Goal: Task Accomplishment & Management: Use online tool/utility

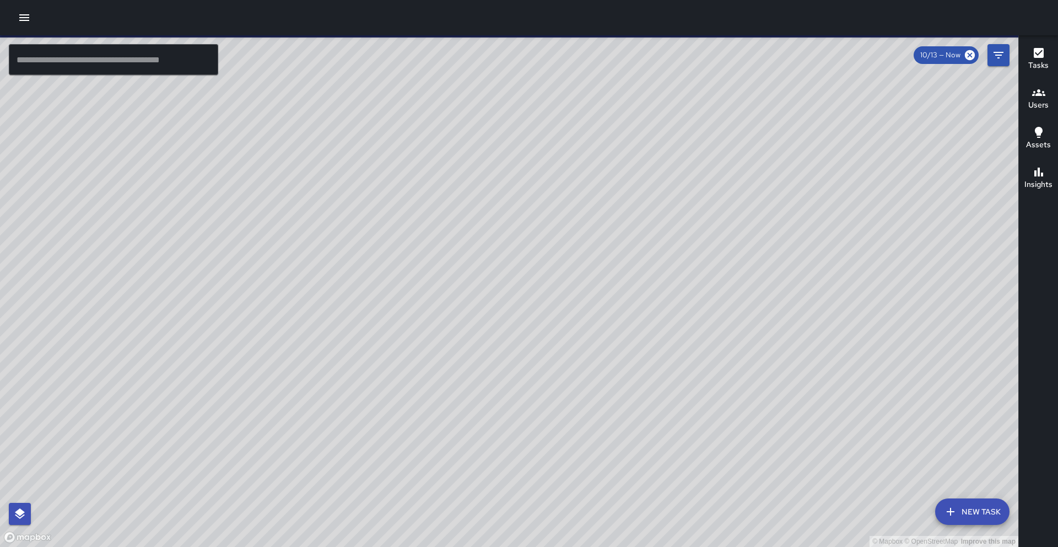
click at [25, 11] on icon "button" at bounding box center [24, 17] width 13 height 13
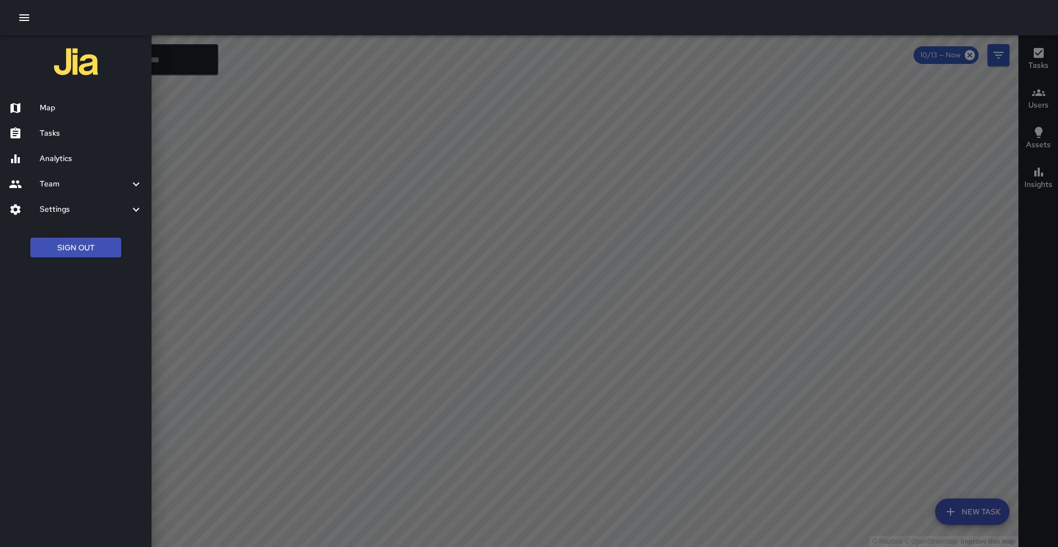
click at [61, 160] on h6 "Analytics" at bounding box center [91, 159] width 103 height 12
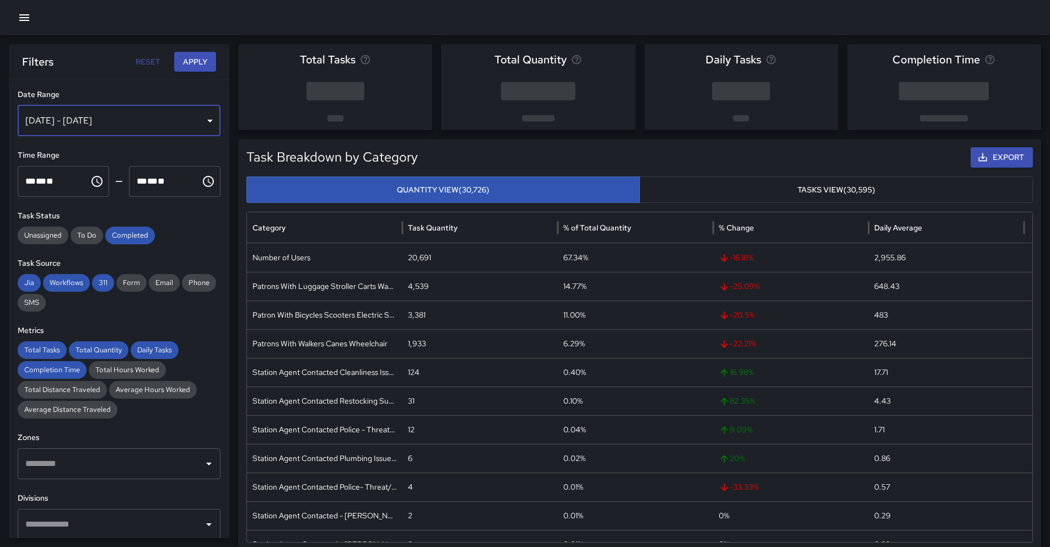
click at [91, 121] on div "[DATE] - [DATE]" at bounding box center [119, 120] width 203 height 31
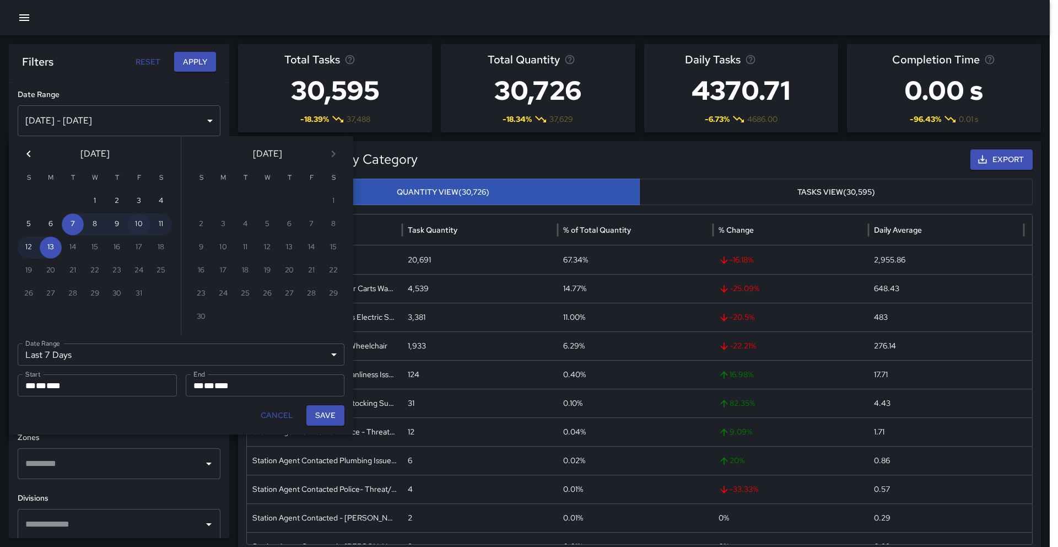
click at [135, 225] on button "10" at bounding box center [139, 224] width 22 height 22
type input "******"
type input "**********"
click at [135, 225] on button "10" at bounding box center [139, 224] width 22 height 22
type input "**********"
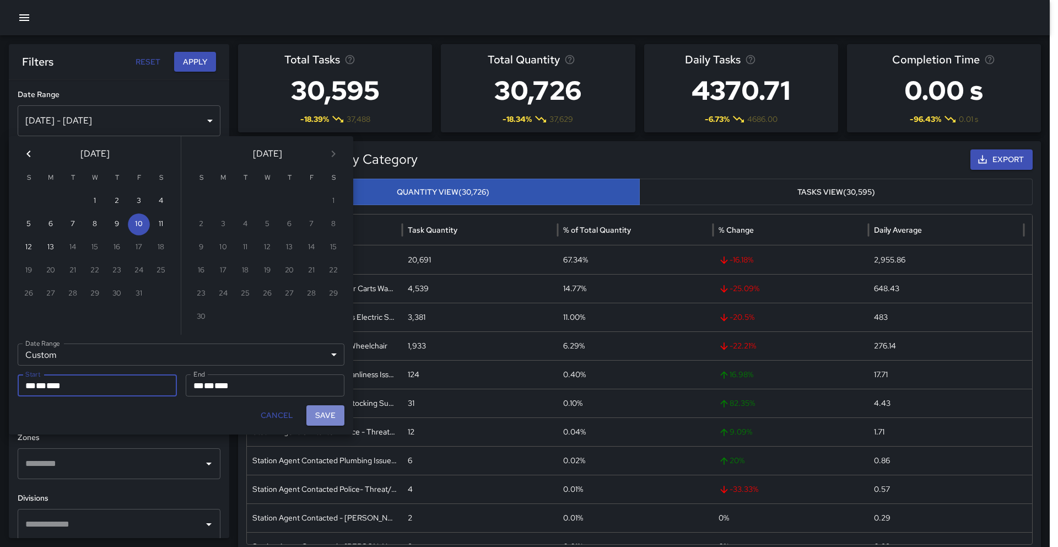
click at [317, 416] on button "Save" at bounding box center [325, 415] width 38 height 20
type input "**********"
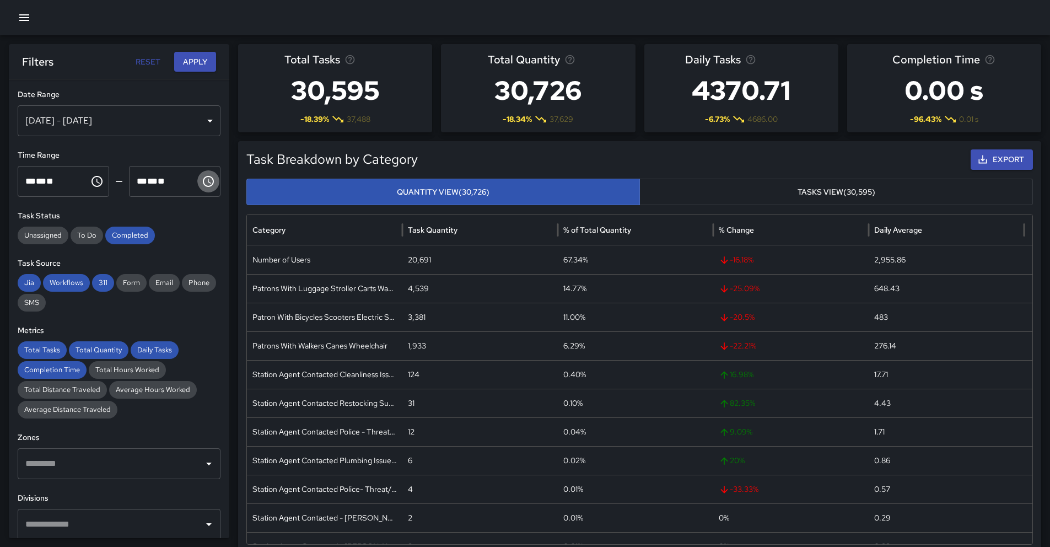
click at [203, 186] on icon "Choose time, selected time is 11:59 PM" at bounding box center [208, 181] width 11 height 11
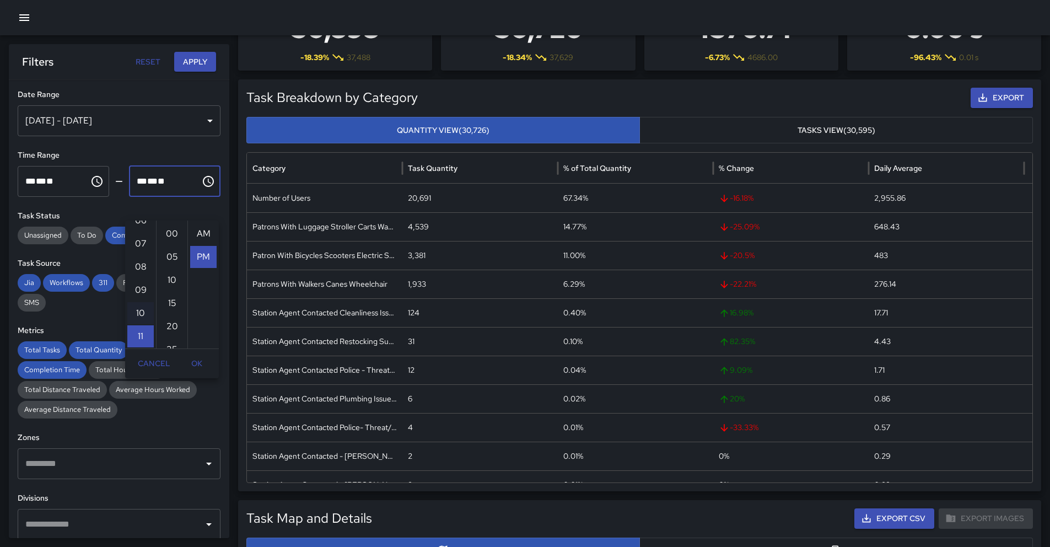
scroll to position [222, 0]
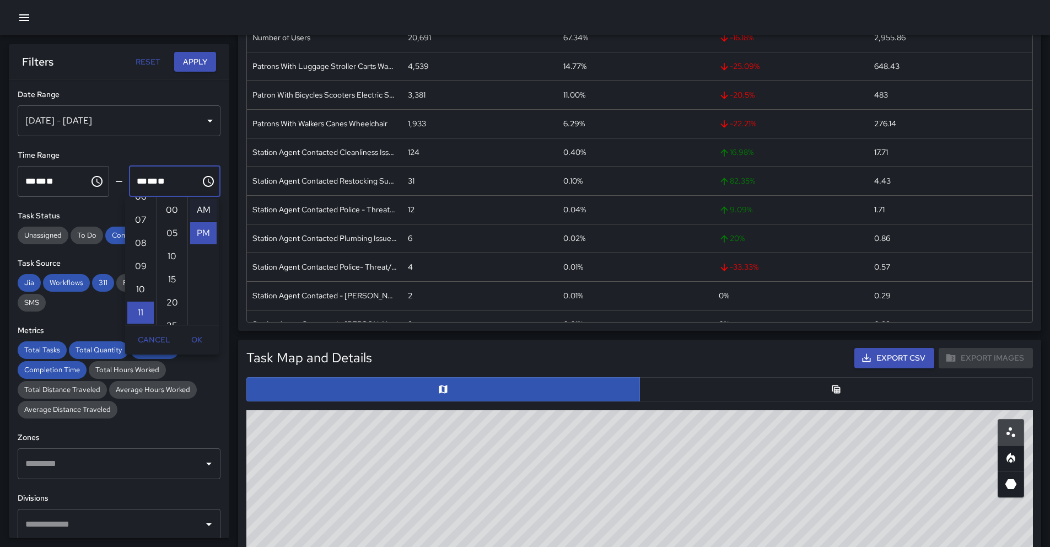
click at [202, 212] on li "AM" at bounding box center [203, 210] width 26 height 22
click at [173, 216] on li "00" at bounding box center [172, 210] width 26 height 22
type input "********"
click at [97, 183] on icon "Choose time, selected time is 12:00 AM" at bounding box center [97, 181] width 11 height 11
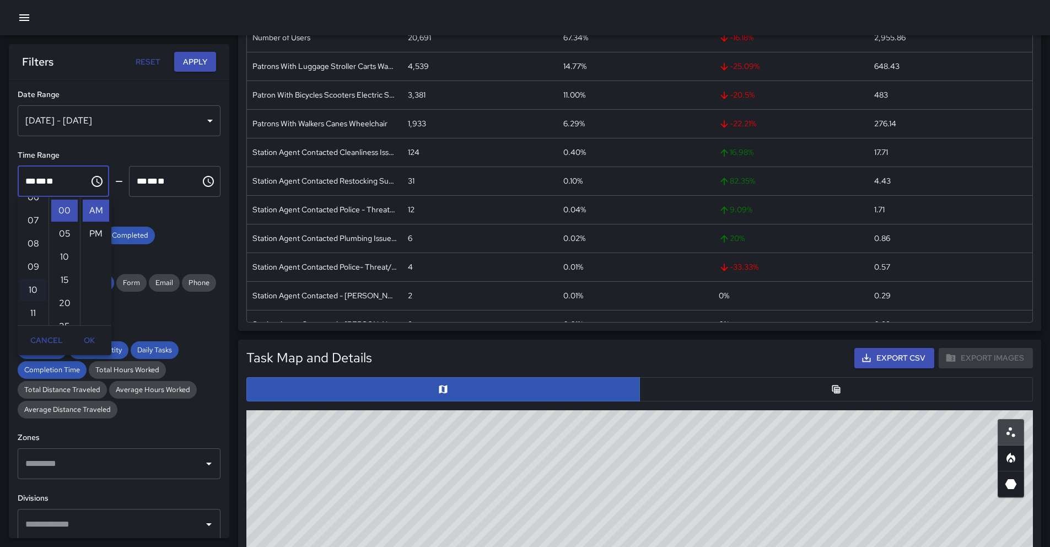
scroll to position [224, 0]
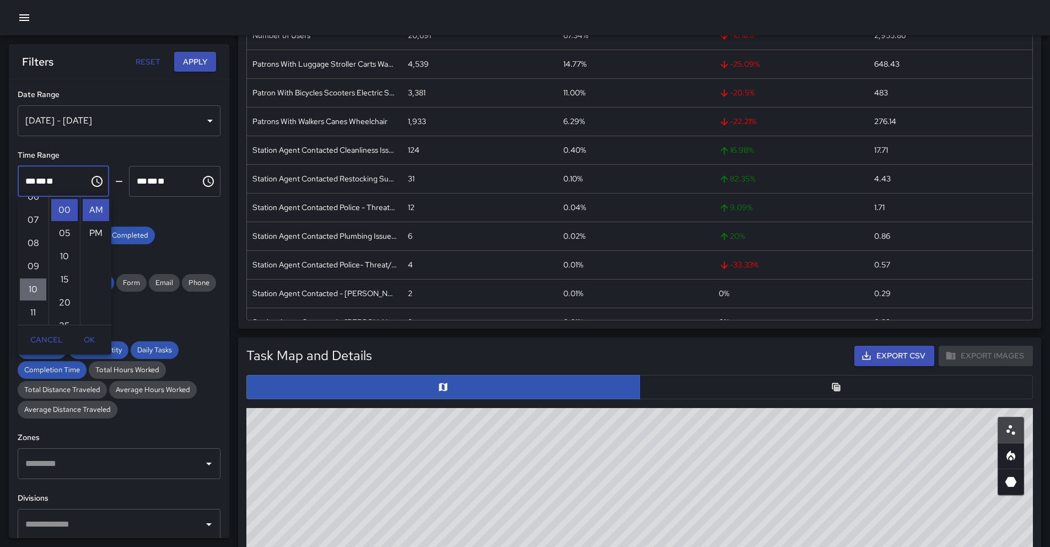
click at [35, 281] on li "10" at bounding box center [33, 289] width 26 height 22
click at [86, 339] on button "OK" at bounding box center [89, 340] width 35 height 20
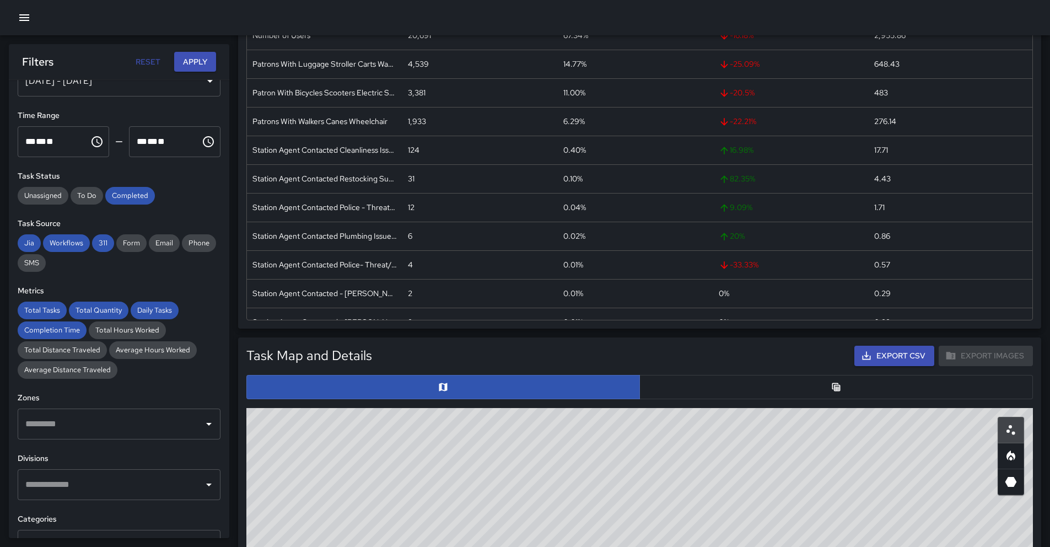
scroll to position [63, 0]
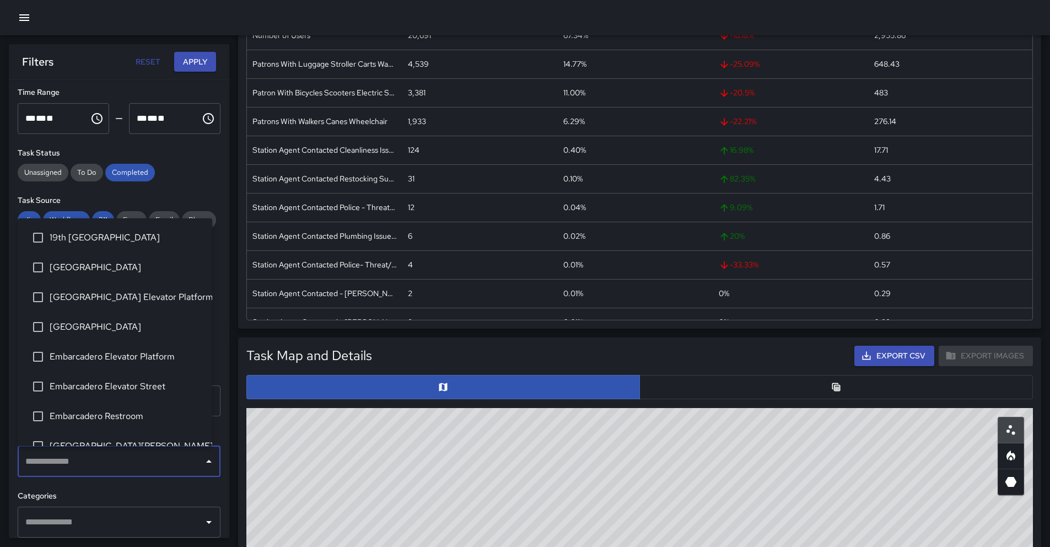
click at [105, 463] on input "text" at bounding box center [111, 461] width 176 height 21
click at [96, 331] on span "[GEOGRAPHIC_DATA]" at bounding box center [127, 326] width 154 height 13
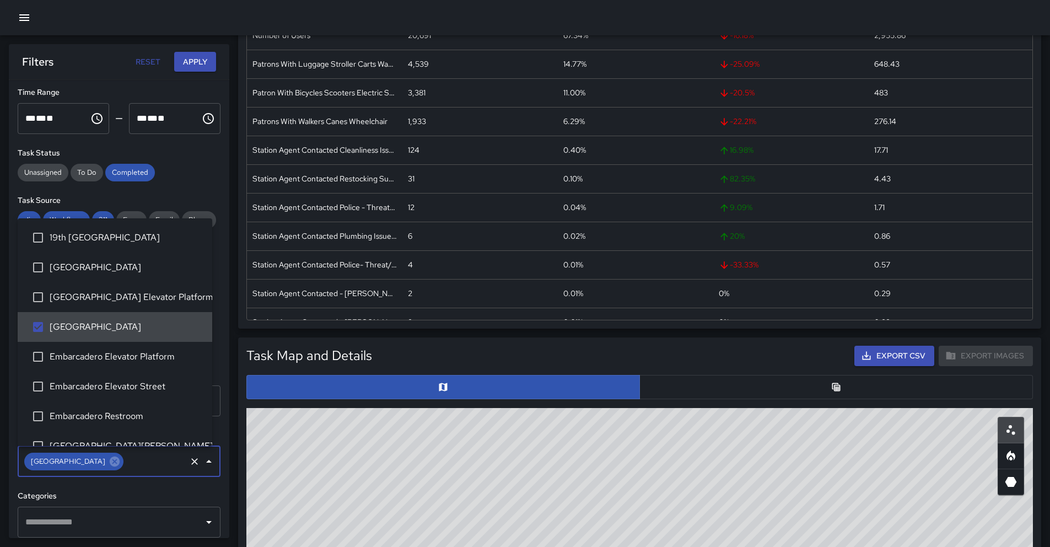
click at [93, 323] on span "[GEOGRAPHIC_DATA]" at bounding box center [127, 326] width 154 height 13
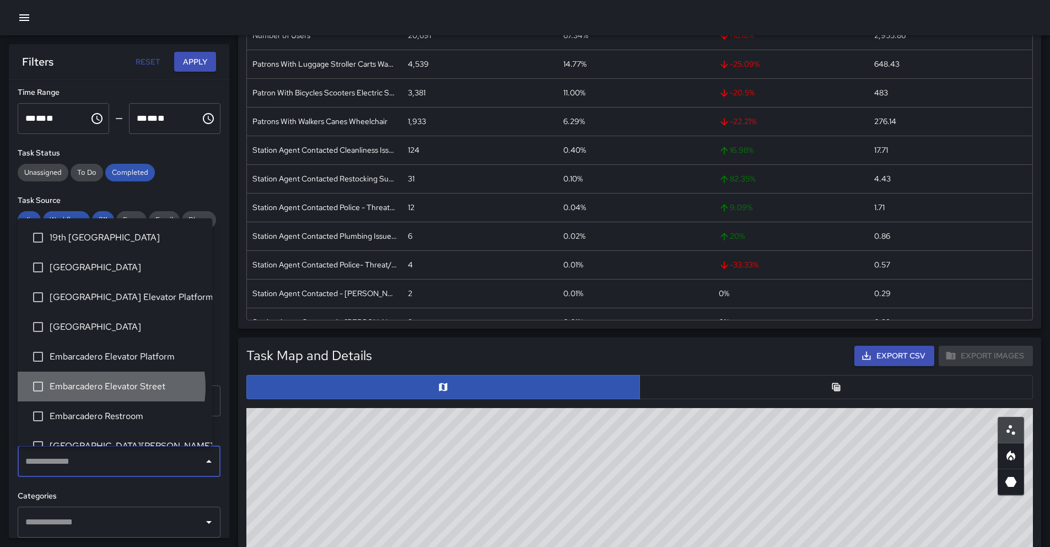
click at [95, 387] on span "Embarcadero Elevator Street" at bounding box center [127, 386] width 154 height 13
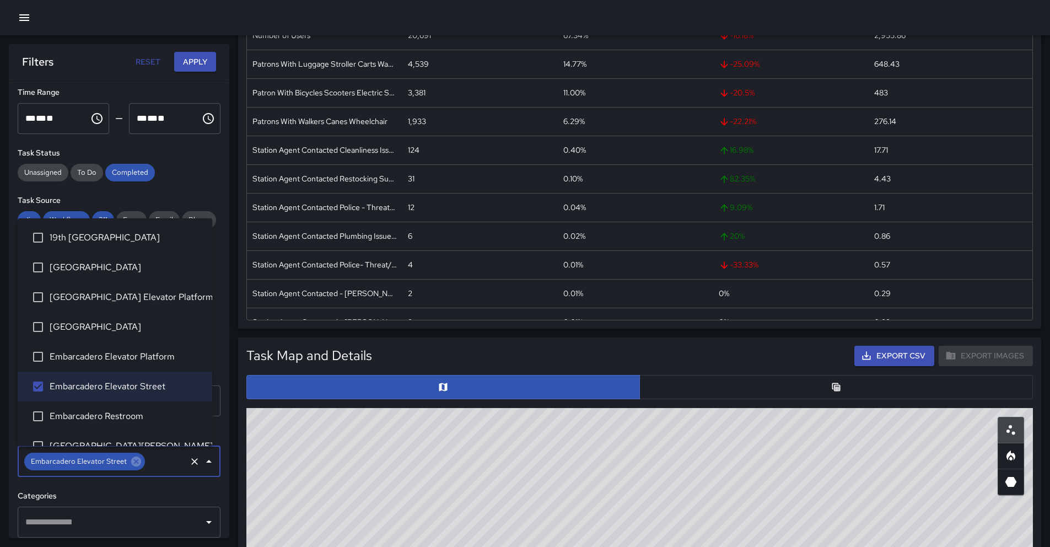
click at [196, 69] on button "Apply" at bounding box center [195, 62] width 42 height 20
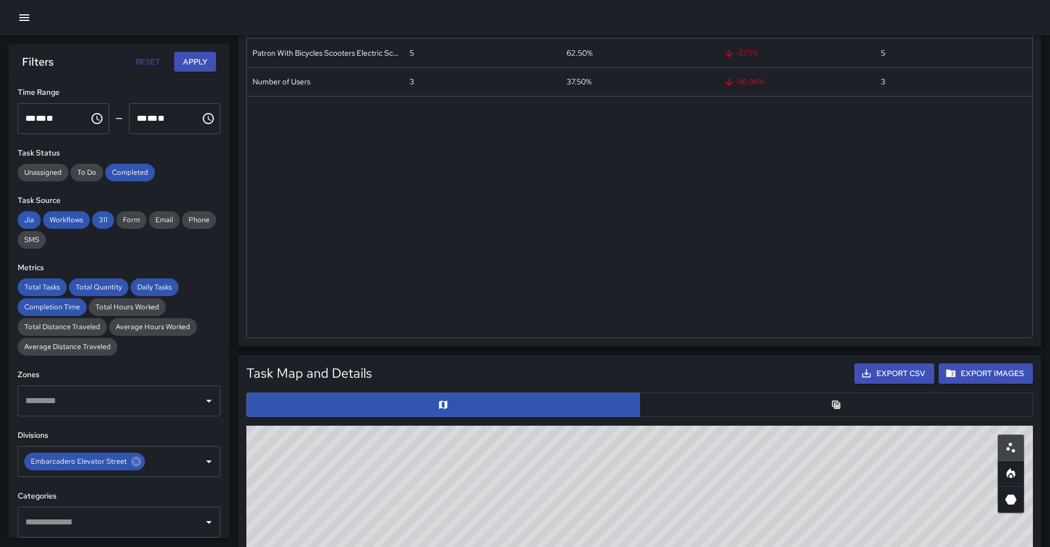
scroll to position [0, 0]
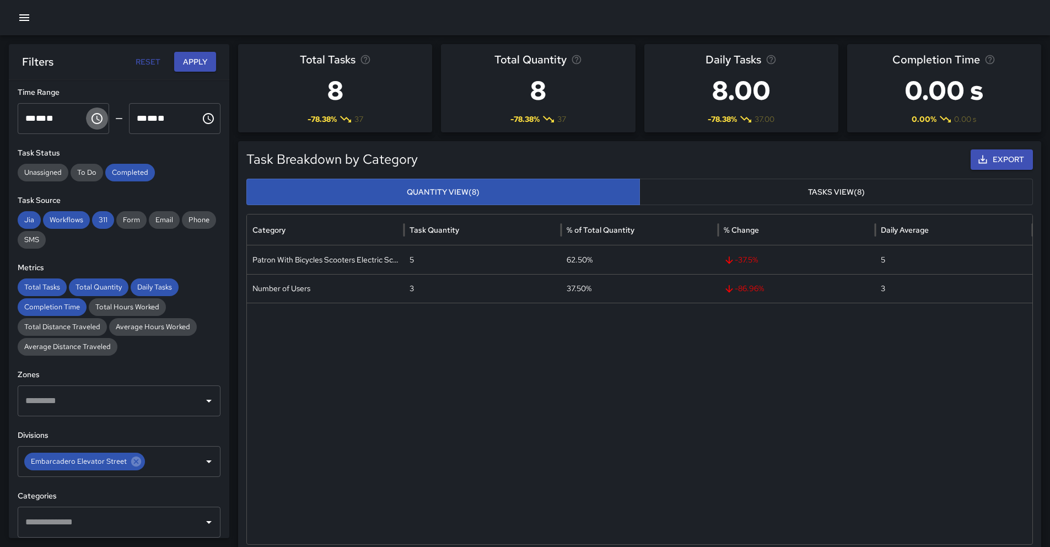
click at [98, 119] on icon "Choose time, selected time is 10:00 AM" at bounding box center [96, 118] width 13 height 13
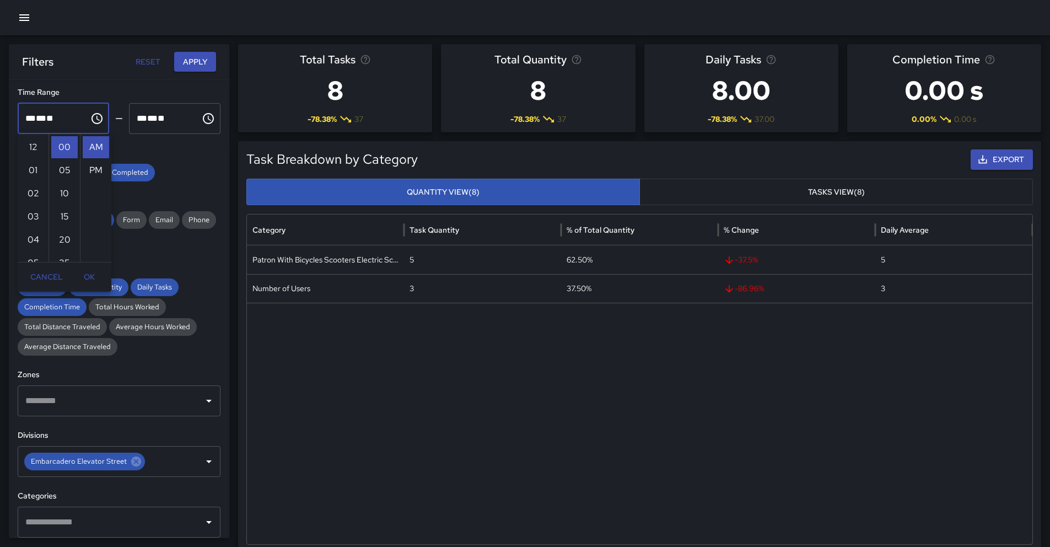
scroll to position [152, 0]
click at [33, 247] on li "11" at bounding box center [33, 250] width 26 height 22
type input "********"
click at [208, 117] on icon "Choose time, selected time is 11:00 AM" at bounding box center [209, 118] width 3 height 5
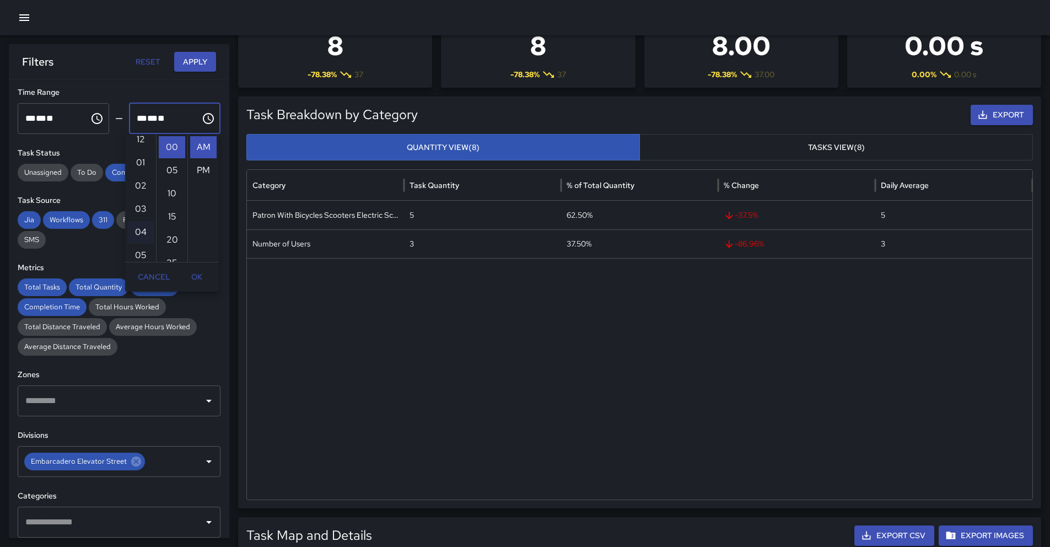
scroll to position [0, 0]
click at [139, 149] on li "12" at bounding box center [140, 147] width 26 height 22
click at [199, 169] on li "PM" at bounding box center [203, 170] width 26 height 22
type input "********"
click at [201, 64] on button "Apply" at bounding box center [195, 62] width 42 height 20
